Goal: Task Accomplishment & Management: Complete application form

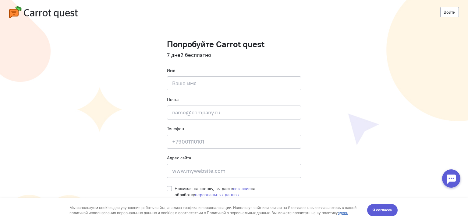
click at [187, 73] on div "Имя Введите своё имя" at bounding box center [234, 78] width 134 height 23
drag, startPoint x: 186, startPoint y: 84, endPoint x: 194, endPoint y: 86, distance: 7.8
click at [186, 84] on input at bounding box center [234, 83] width 134 height 14
type input "Т"
type input "[PERSON_NAME]"
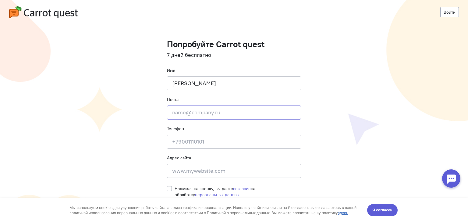
click at [185, 114] on input "email" at bounding box center [234, 113] width 134 height 14
type input "[EMAIL_ADDRESS][DOMAIN_NAME]"
type input "[PHONE_NUMBER]"
type input "[GEOGRAPHIC_DATA]"
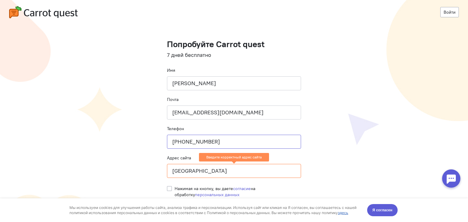
click at [203, 139] on input "[PHONE_NUMBER]" at bounding box center [234, 142] width 134 height 14
click at [216, 142] on input "[PHONE_NUMBER]" at bounding box center [234, 142] width 134 height 14
type input "[PHONE_NUMBER]"
click at [227, 173] on input "[GEOGRAPHIC_DATA]" at bounding box center [234, 171] width 134 height 14
drag, startPoint x: 227, startPoint y: 171, endPoint x: 105, endPoint y: 157, distance: 122.6
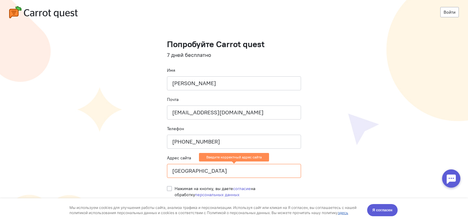
click at [105, 157] on cq-registration "Войти Попробуйте Carrot quest 7 дней бесплатно Имя [PERSON_NAME] Почта [EMAIL_A…" at bounding box center [234, 111] width 468 height 222
click at [172, 188] on div "Нажимая на кнопку, вы даете согласие на обработку персональных данных" at bounding box center [234, 190] width 134 height 15
click at [174, 190] on label "Нажимая на кнопку, вы даете согласие на обработку персональных данных" at bounding box center [237, 192] width 126 height 12
click at [171, 190] on input "Нажимая на кнопку, вы даете согласие на обработку персональных данных" at bounding box center [169, 188] width 5 height 5
checkbox input "true"
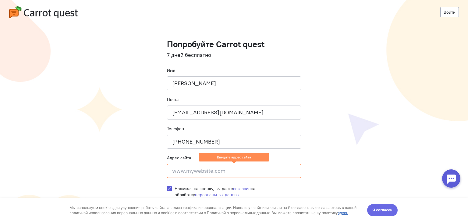
click at [388, 210] on span "Я согласен" at bounding box center [382, 210] width 20 height 6
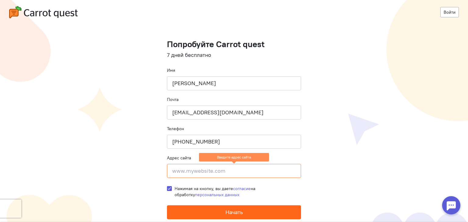
click at [230, 215] on span "Начать" at bounding box center [233, 212] width 17 height 7
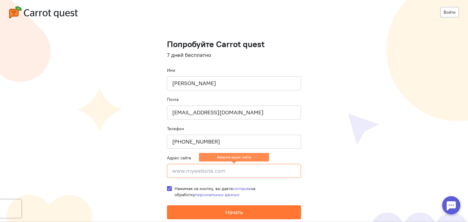
click at [227, 172] on input at bounding box center [234, 171] width 134 height 14
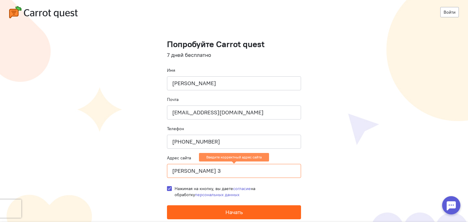
click at [227, 212] on span "Начать" at bounding box center [233, 212] width 17 height 7
click at [226, 212] on span "Начать" at bounding box center [233, 212] width 17 height 7
click at [225, 212] on span "Начать" at bounding box center [233, 212] width 17 height 7
click at [225, 211] on span "Начать" at bounding box center [233, 212] width 17 height 7
click at [226, 211] on span "Начать" at bounding box center [233, 212] width 17 height 7
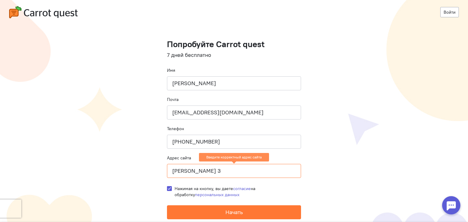
click at [208, 168] on input "[PERSON_NAME] 3" at bounding box center [234, 171] width 134 height 14
click at [223, 171] on input "[PERSON_NAME] 3" at bounding box center [234, 171] width 134 height 14
click at [178, 169] on input "[PERSON_NAME] 3" at bounding box center [234, 171] width 134 height 14
click at [231, 174] on input "[STREET_ADDRESS]" at bounding box center [234, 171] width 134 height 14
type input "Ц"
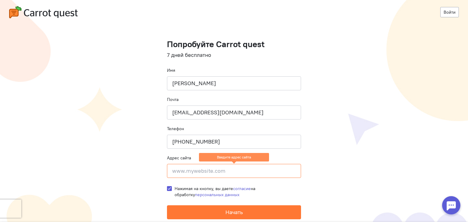
click at [233, 172] on input at bounding box center [234, 171] width 134 height 14
click at [227, 175] on input at bounding box center [234, 171] width 134 height 14
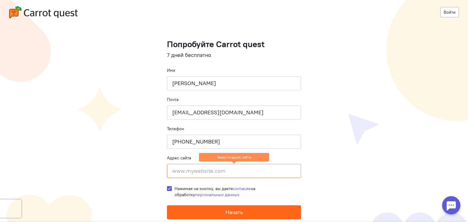
click at [231, 211] on span "Начать" at bounding box center [233, 212] width 17 height 7
